Goal: Task Accomplishment & Management: Manage account settings

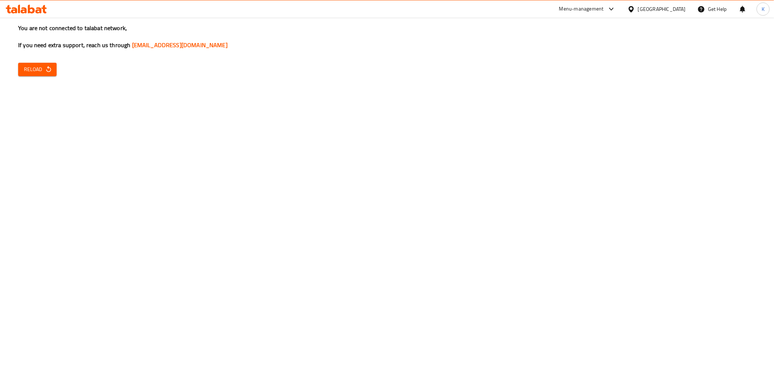
click at [46, 72] on icon "button" at bounding box center [48, 69] width 7 height 7
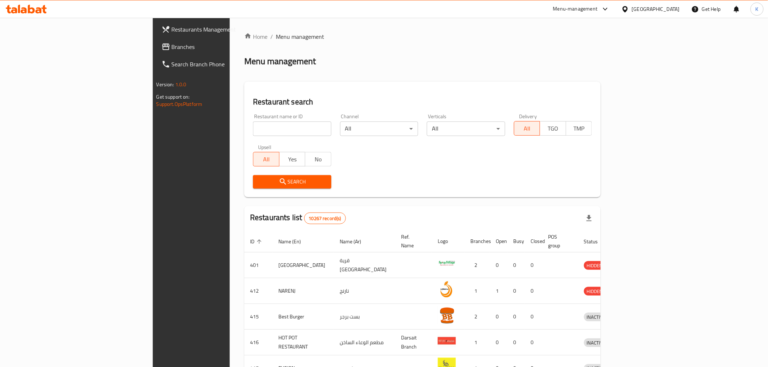
click at [253, 125] on input "search" at bounding box center [292, 129] width 78 height 15
paste input "765148"
type input "765148"
click at [283, 184] on span "Search" at bounding box center [292, 181] width 67 height 9
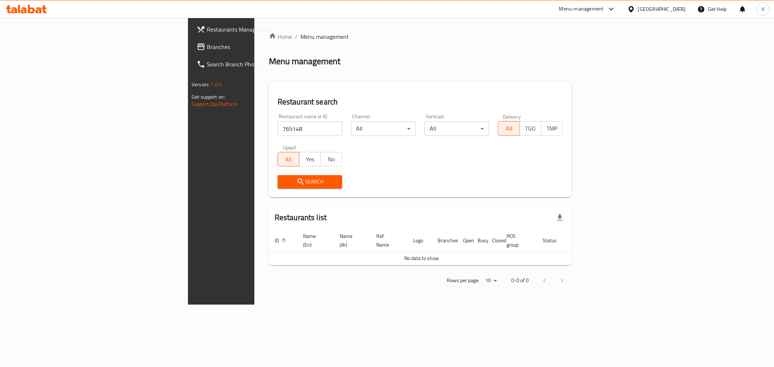
click at [191, 42] on link "Branches" at bounding box center [254, 46] width 126 height 17
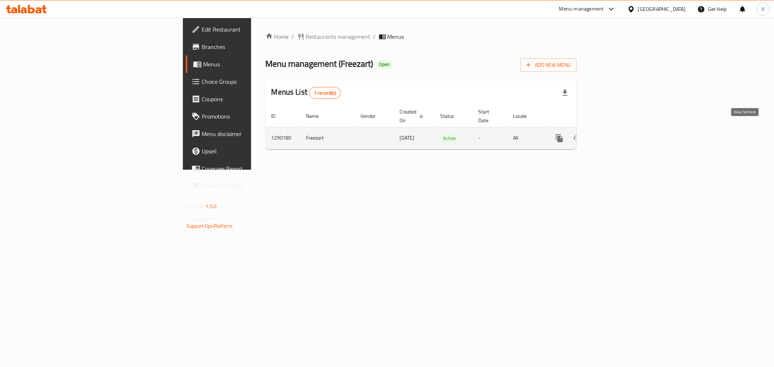
click at [616, 134] on icon "enhanced table" at bounding box center [611, 138] width 9 height 9
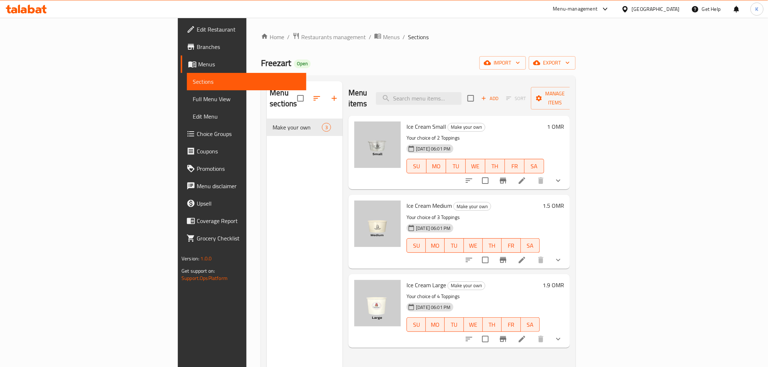
click at [567, 251] on button "show more" at bounding box center [557, 259] width 17 height 17
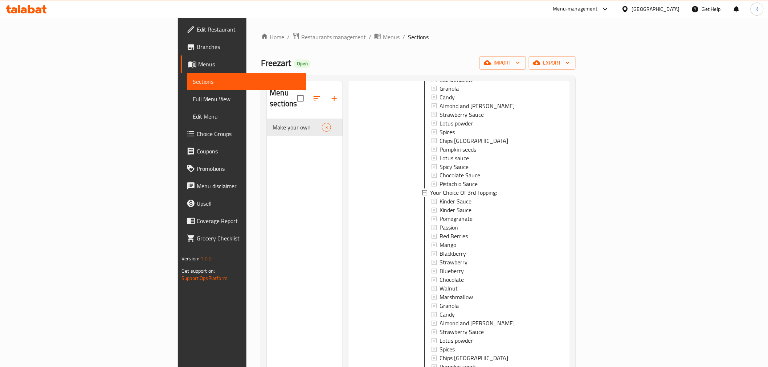
scroll to position [725, 0]
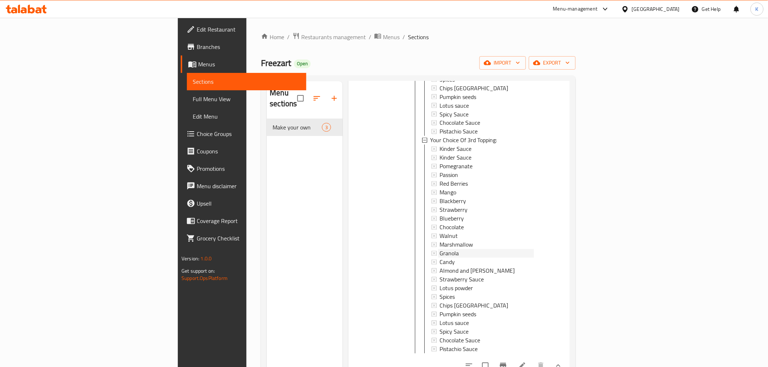
click at [439, 249] on div "Granola" at bounding box center [486, 253] width 94 height 9
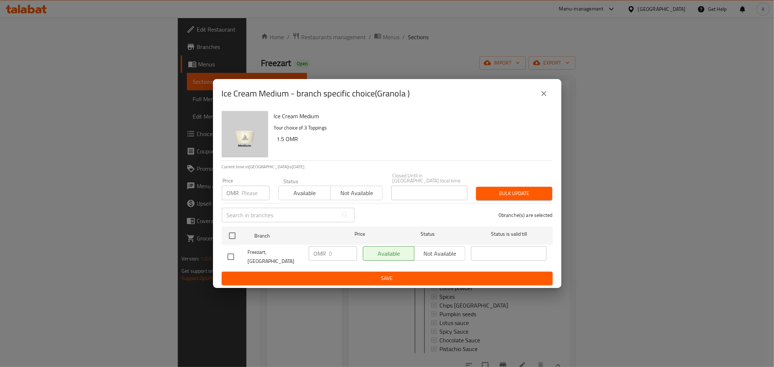
click at [546, 98] on icon "close" at bounding box center [544, 93] width 9 height 9
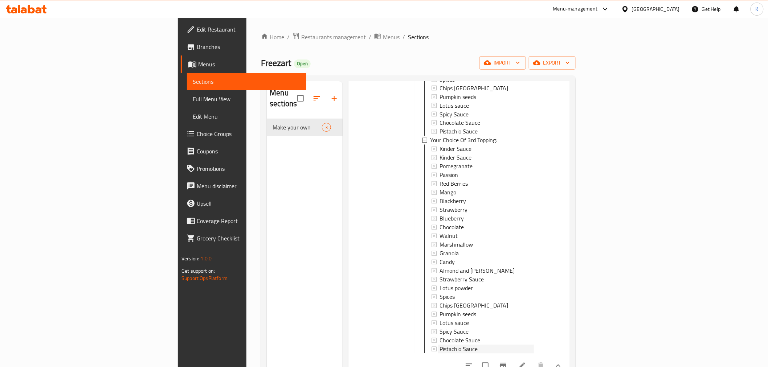
click at [439, 345] on span "Pistachio Sauce" at bounding box center [458, 349] width 38 height 9
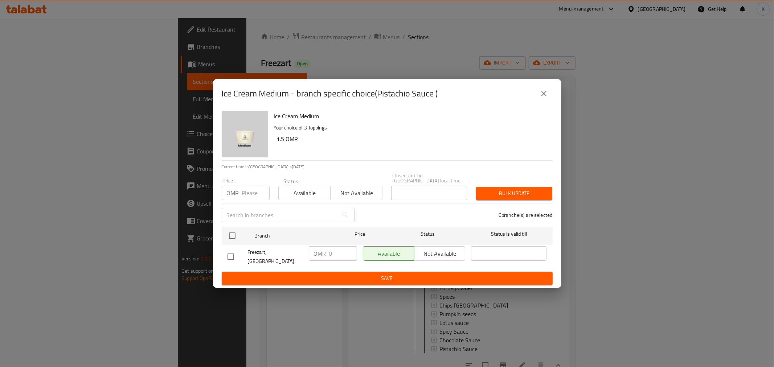
click at [542, 97] on icon "close" at bounding box center [544, 93] width 9 height 9
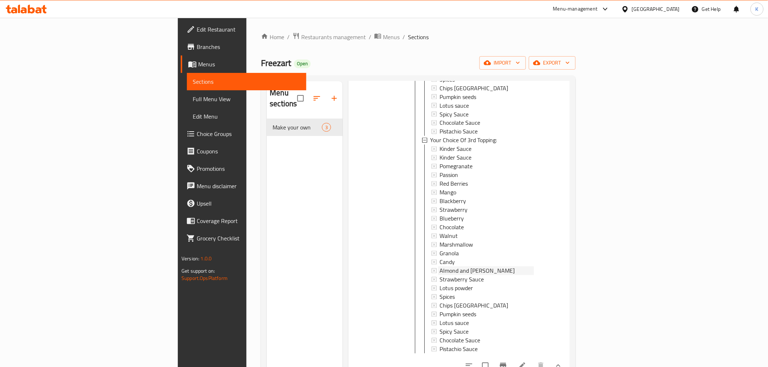
click at [439, 266] on span "Almond and Pistachios" at bounding box center [476, 270] width 75 height 9
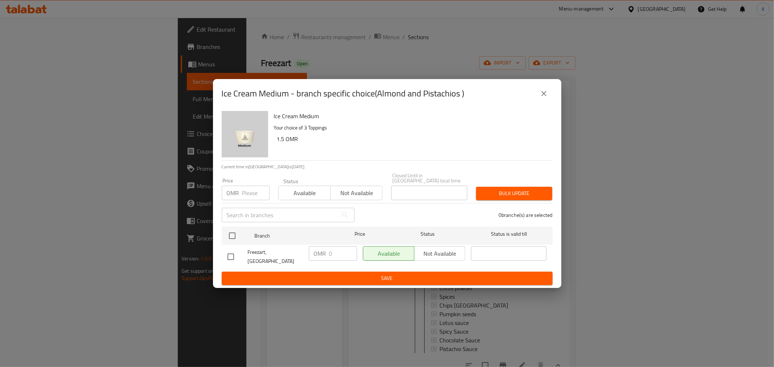
click at [541, 98] on icon "close" at bounding box center [544, 93] width 9 height 9
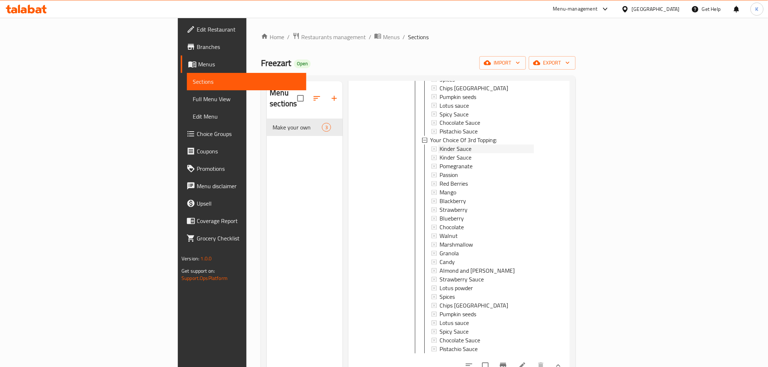
click at [439, 144] on div "Kinder Sauce" at bounding box center [486, 148] width 94 height 9
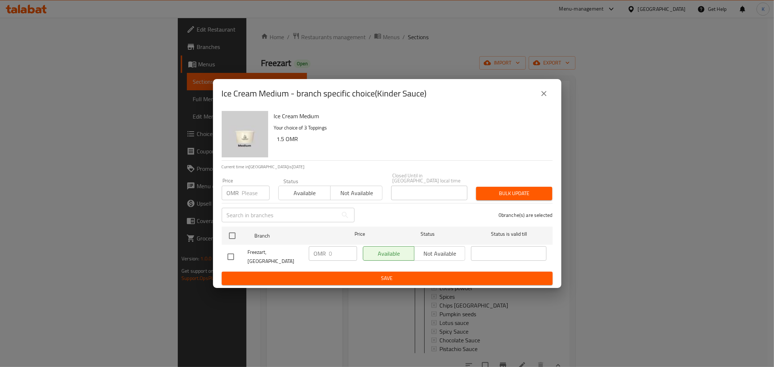
click at [541, 91] on button "close" at bounding box center [543, 93] width 17 height 17
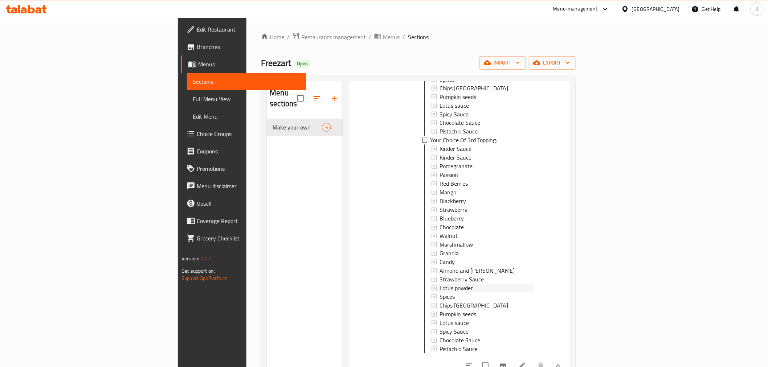
click at [442, 284] on div "Lotus powder" at bounding box center [486, 288] width 94 height 9
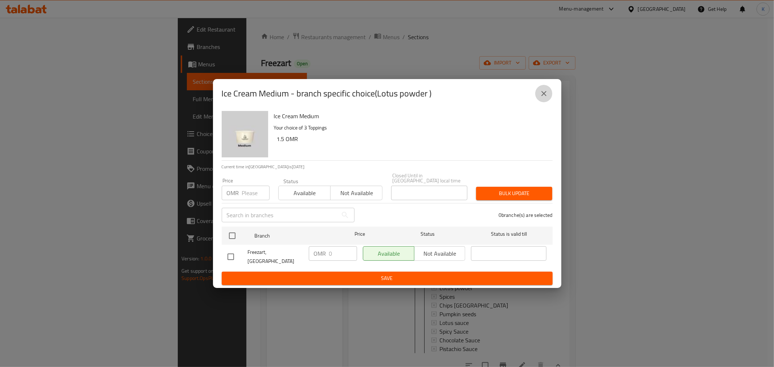
click at [548, 98] on icon "close" at bounding box center [544, 93] width 9 height 9
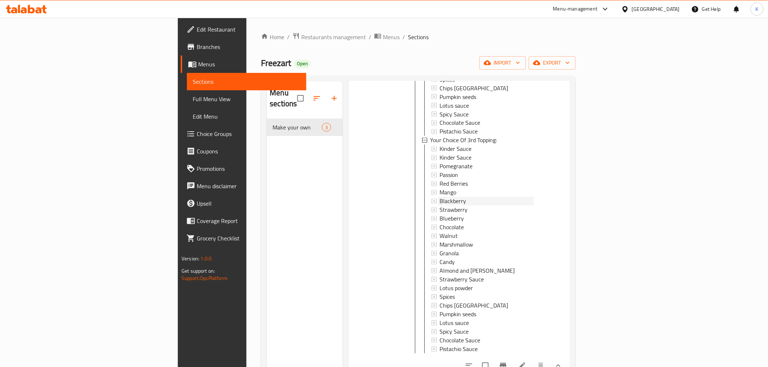
click at [476, 197] on div "Blackberry" at bounding box center [486, 201] width 94 height 9
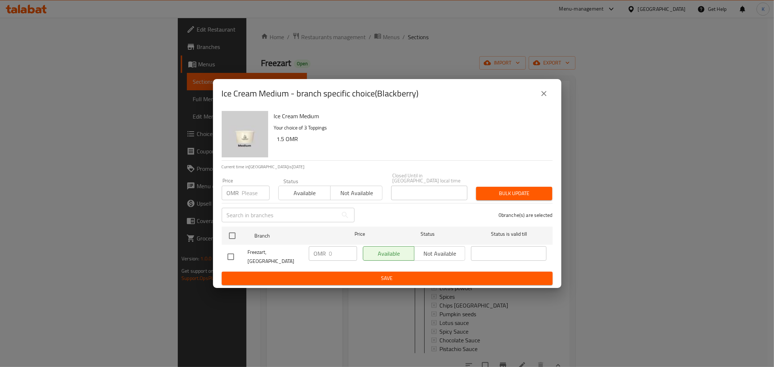
click at [548, 97] on icon "close" at bounding box center [544, 93] width 9 height 9
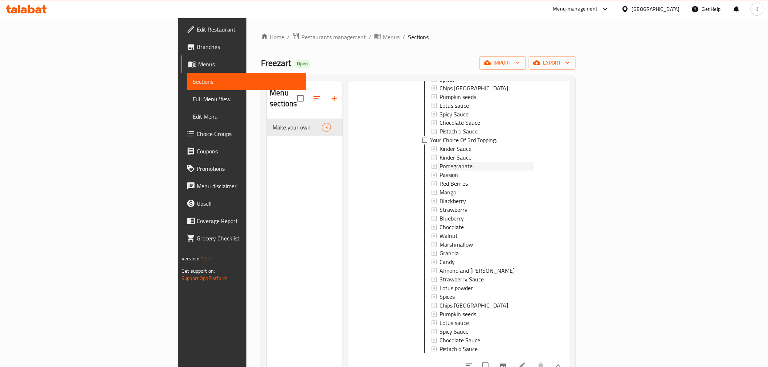
click at [477, 162] on div "Pomegranate" at bounding box center [486, 166] width 94 height 9
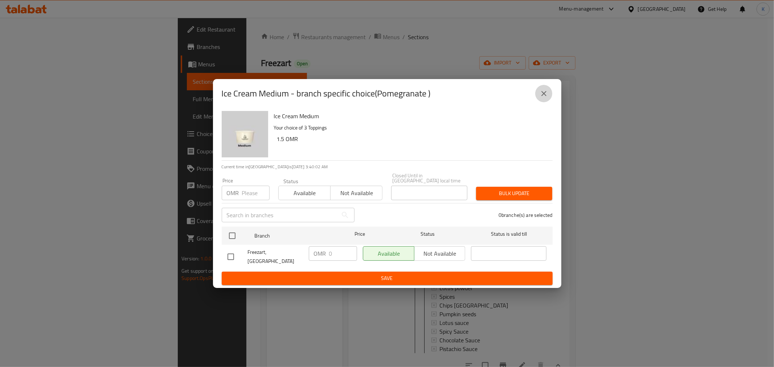
click at [546, 96] on icon "close" at bounding box center [543, 93] width 5 height 5
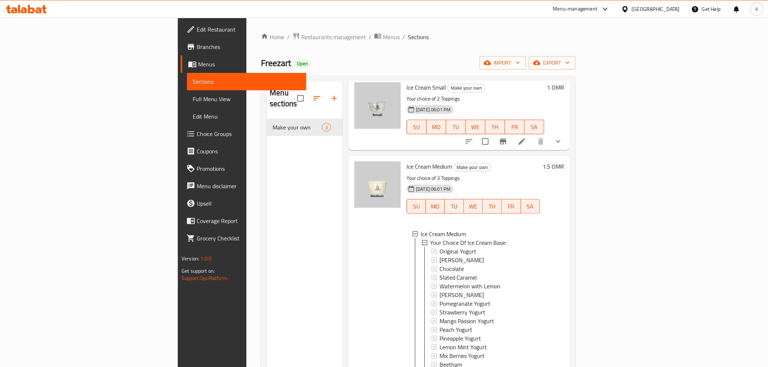
scroll to position [0, 0]
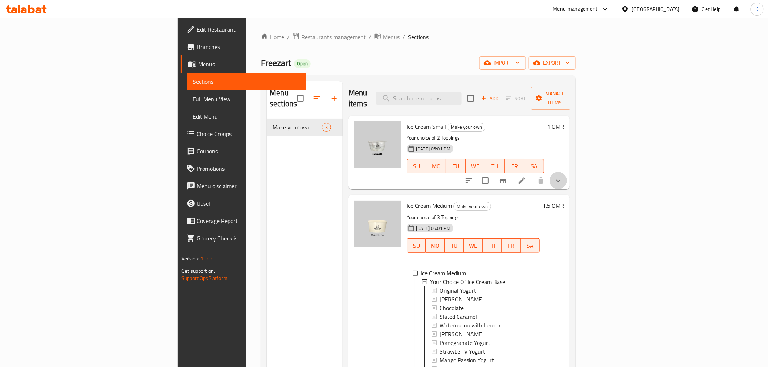
click at [567, 172] on button "show more" at bounding box center [557, 180] width 17 height 17
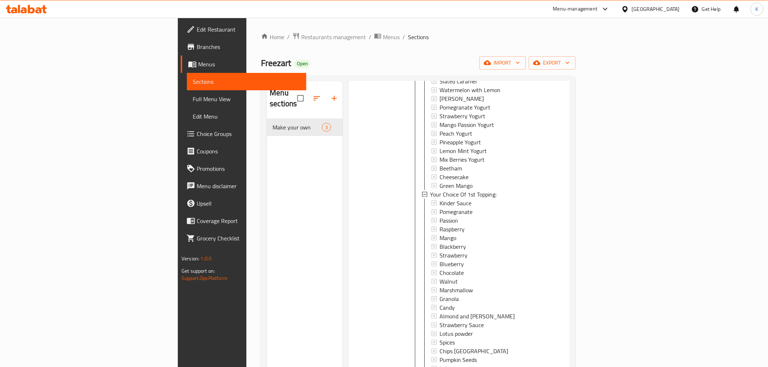
scroll to position [161, 0]
click at [439, 167] on span "Cheesecake" at bounding box center [453, 171] width 29 height 9
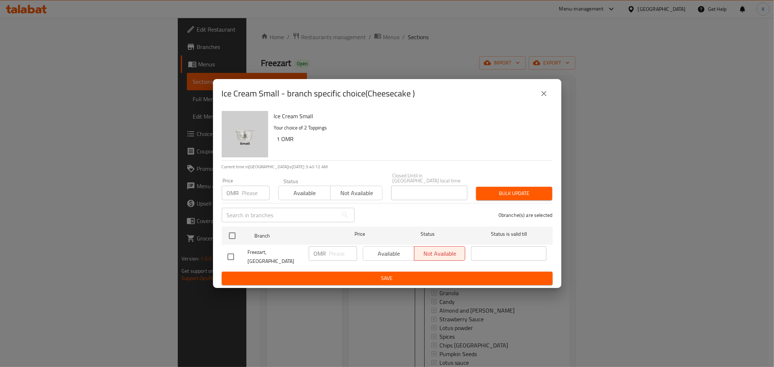
click at [545, 98] on icon "close" at bounding box center [544, 93] width 9 height 9
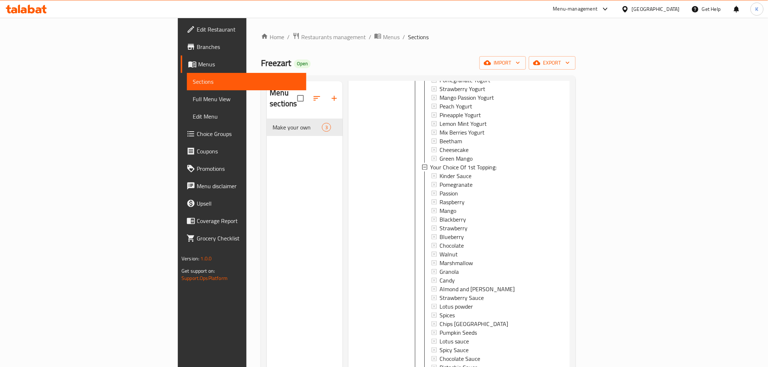
scroll to position [201, 0]
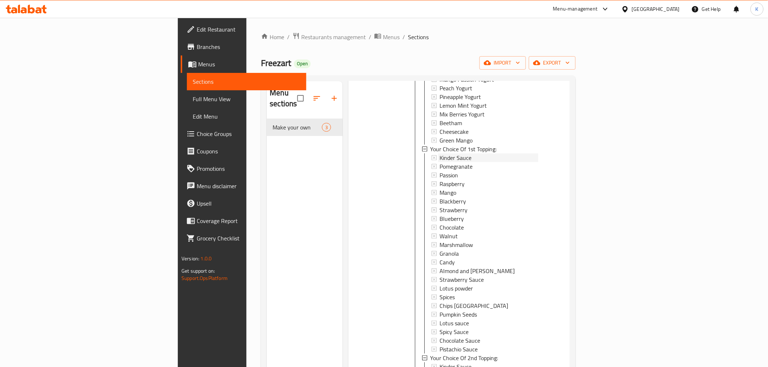
click at [439, 153] on div "Kinder Sauce" at bounding box center [488, 157] width 99 height 9
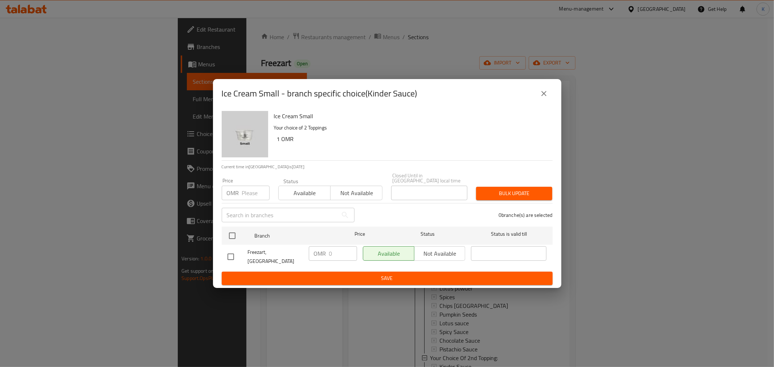
click at [550, 102] on button "close" at bounding box center [543, 93] width 17 height 17
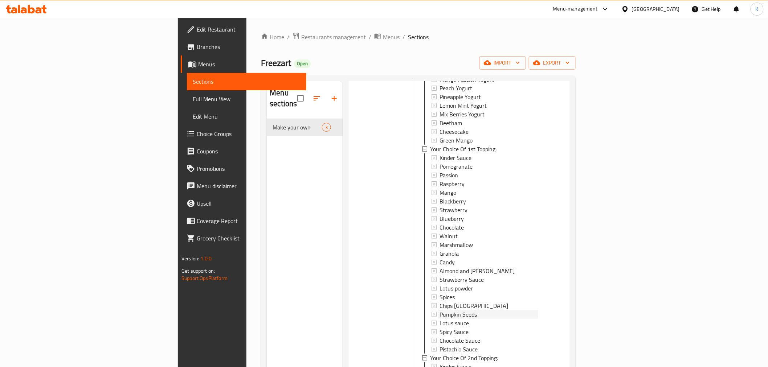
click at [439, 310] on div "Pumpkin Seeds" at bounding box center [488, 314] width 99 height 9
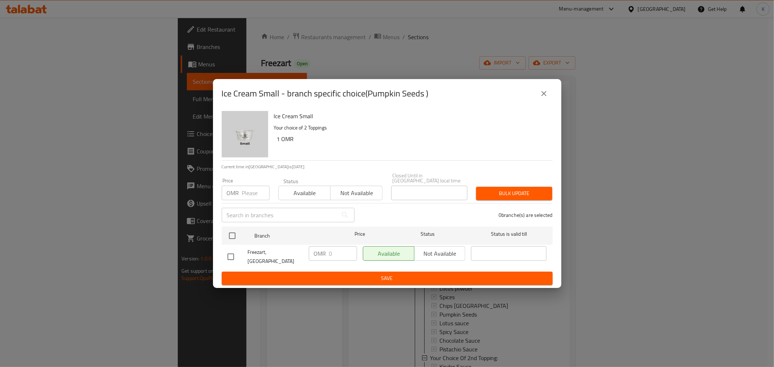
click at [543, 98] on icon "close" at bounding box center [544, 93] width 9 height 9
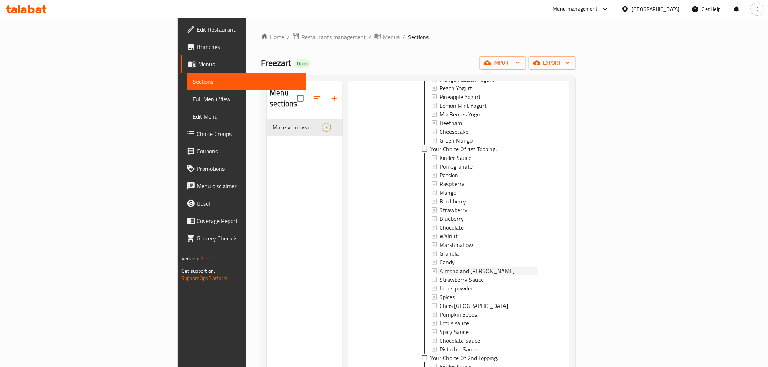
click at [439, 267] on span "Almond and Pistachios" at bounding box center [476, 271] width 75 height 9
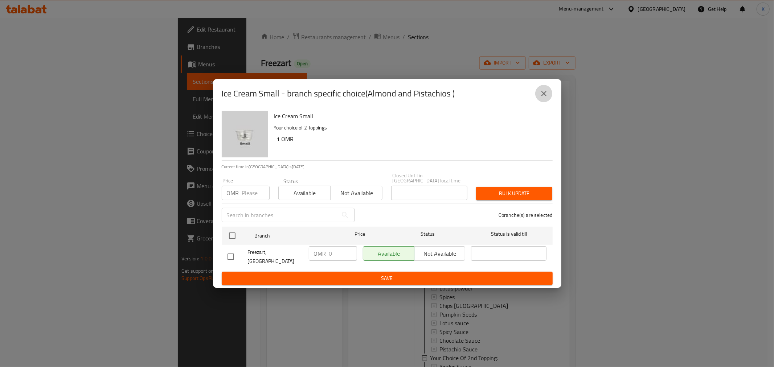
click at [546, 102] on button "close" at bounding box center [543, 93] width 17 height 17
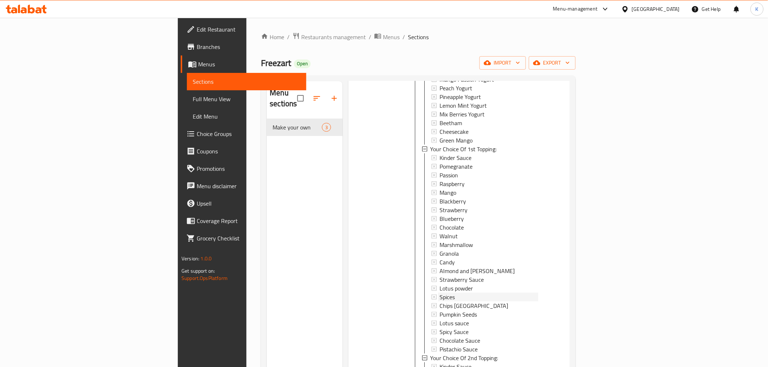
click at [439, 293] on div "Spices" at bounding box center [488, 297] width 99 height 9
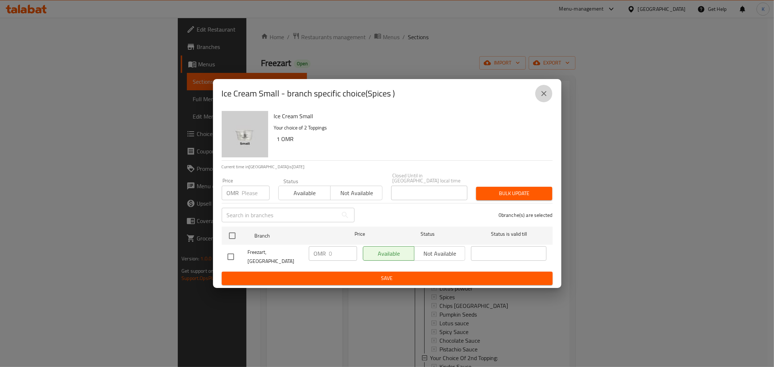
click at [545, 95] on icon "close" at bounding box center [544, 93] width 9 height 9
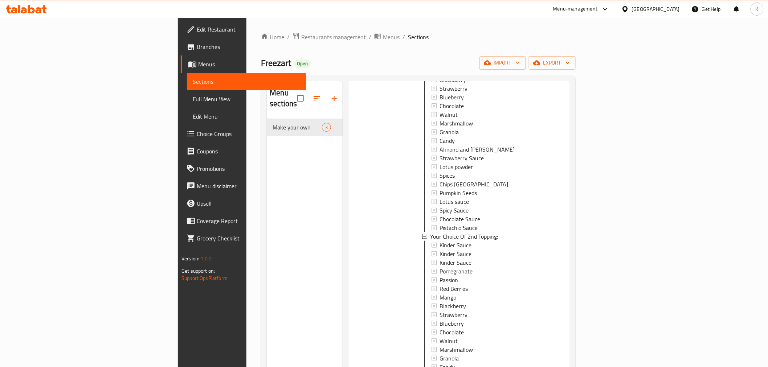
scroll to position [322, 0]
click at [439, 102] on span "Chocolate" at bounding box center [451, 106] width 24 height 9
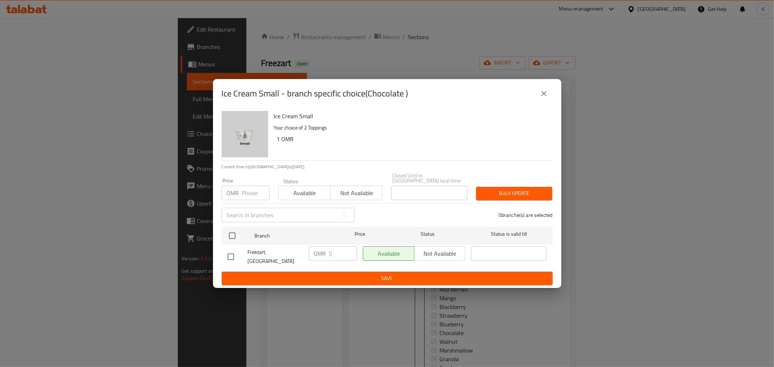
click at [560, 78] on div "Ice Cream Small - branch specific choice(Chocolate ) Ice Cream Small Your choic…" at bounding box center [387, 183] width 774 height 367
click at [544, 98] on icon "close" at bounding box center [544, 93] width 9 height 9
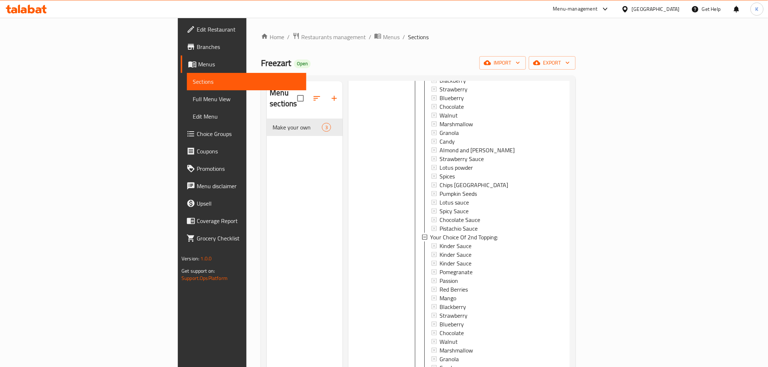
click at [343, 164] on div "Menu items Add Sort Manage items Ice Cream Small Make your own Your choice of 2…" at bounding box center [456, 264] width 227 height 367
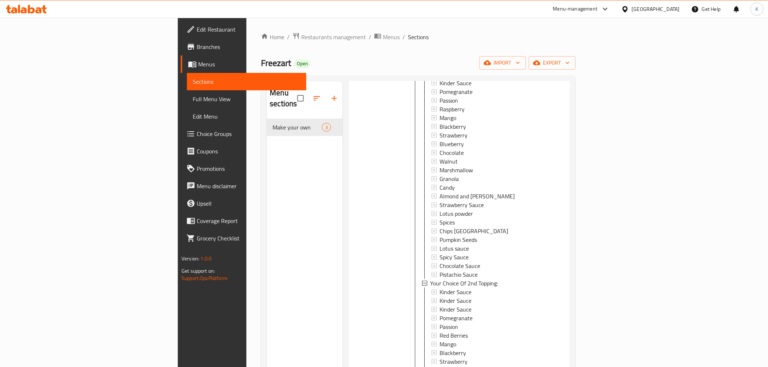
scroll to position [0, 0]
click at [272, 123] on span "Make your own" at bounding box center [296, 127] width 49 height 9
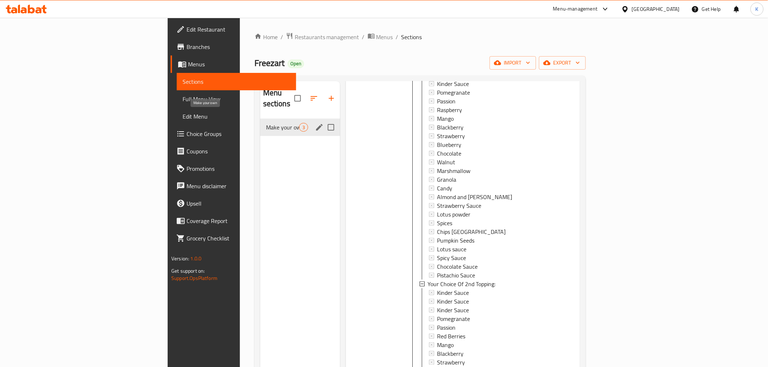
click at [266, 123] on span "Make your own" at bounding box center [282, 127] width 33 height 9
